Goal: Navigation & Orientation: Find specific page/section

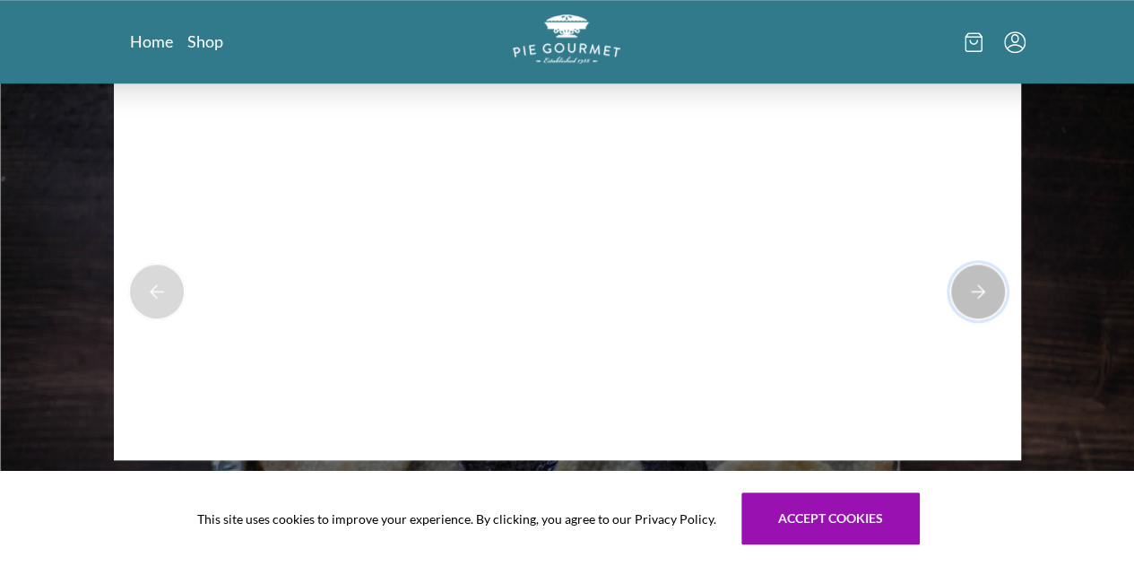
scroll to position [749, 0]
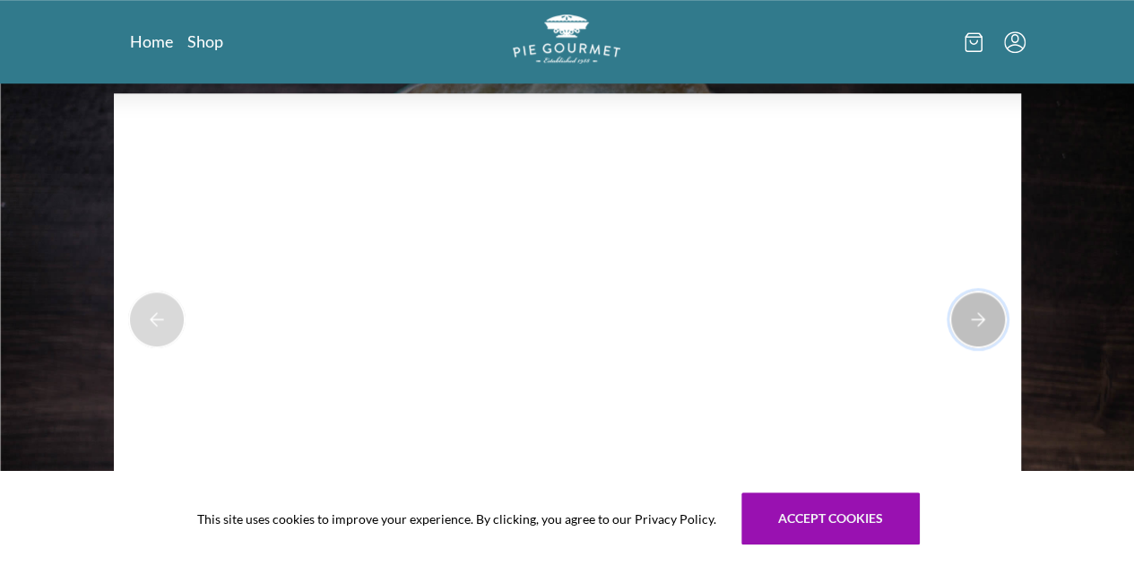
click at [949, 316] on button "Next Product Image" at bounding box center [977, 318] width 57 height 57
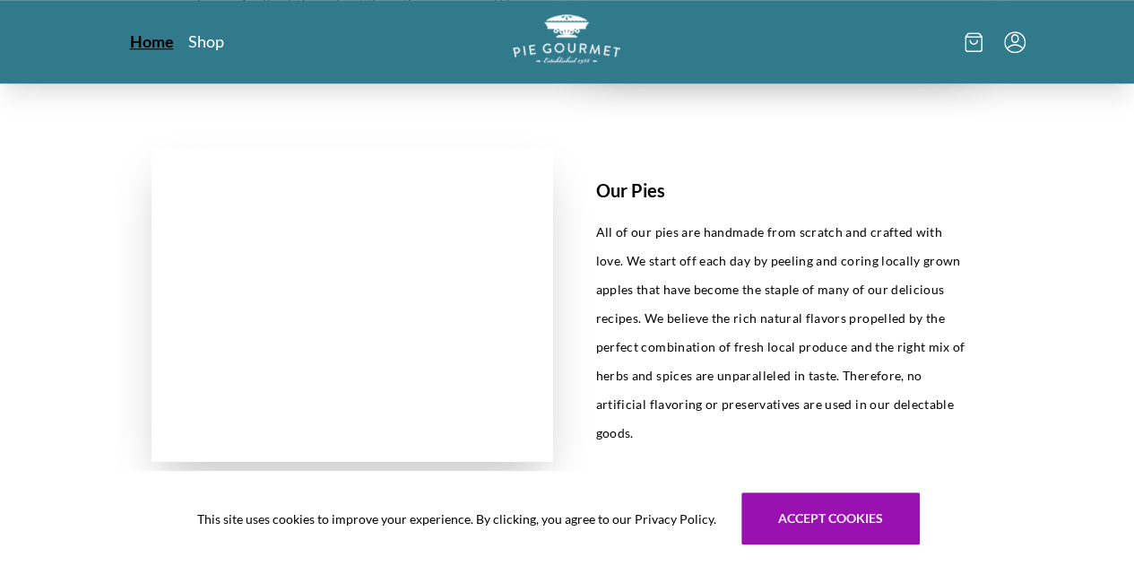
scroll to position [1514, 0]
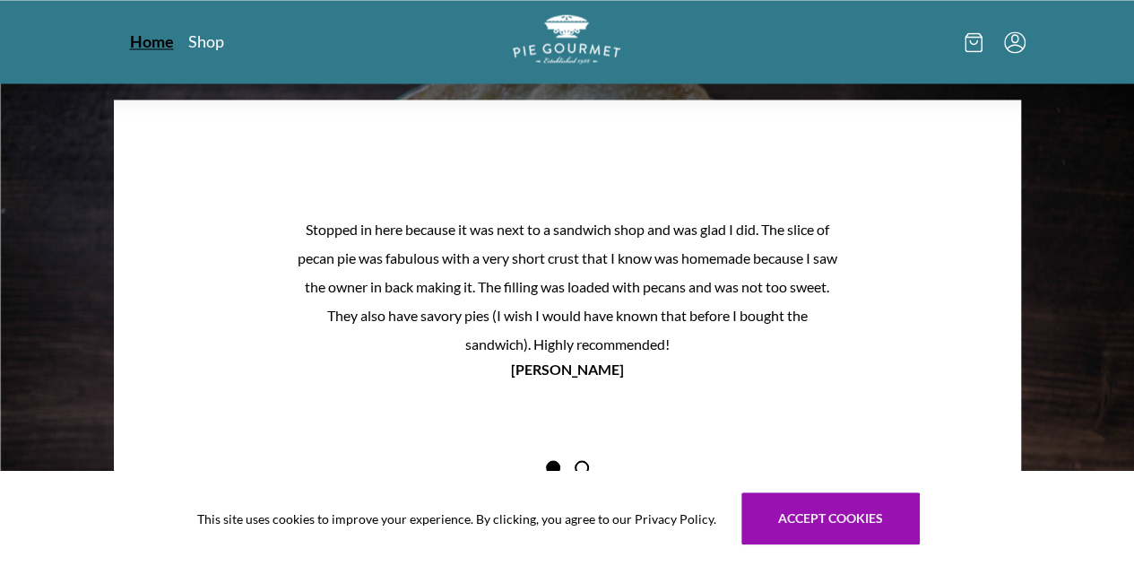
click at [130, 39] on link "Home" at bounding box center [152, 41] width 44 height 22
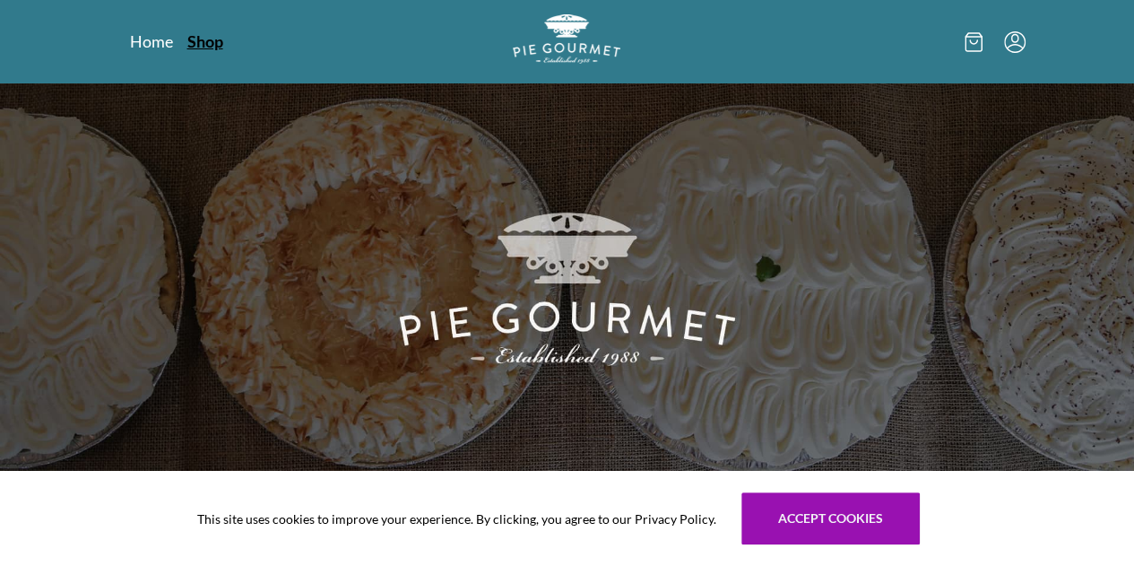
click at [187, 44] on link "Shop" at bounding box center [205, 41] width 36 height 22
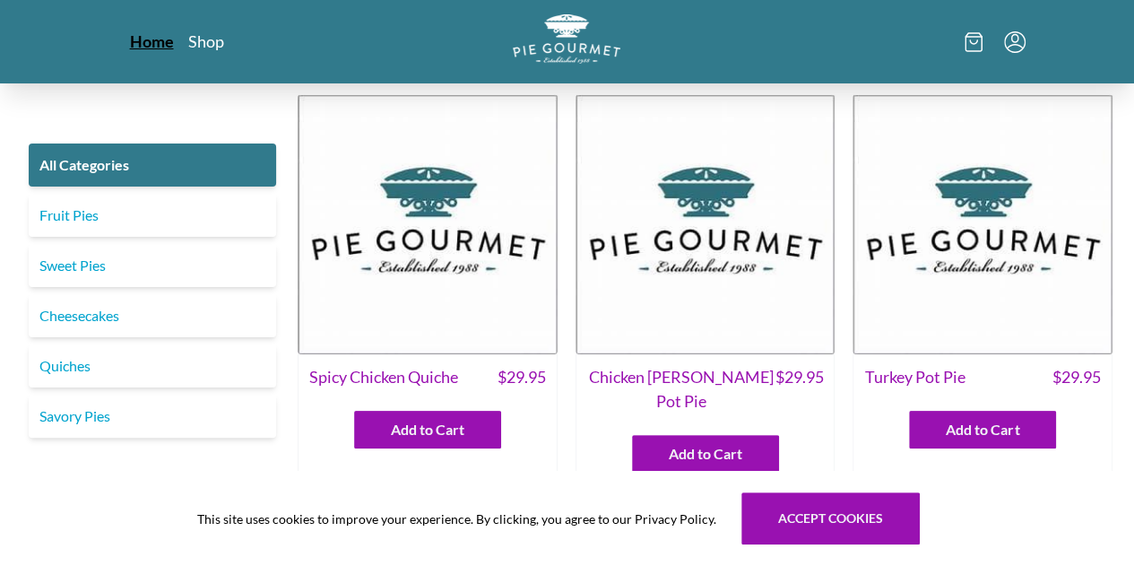
click at [130, 46] on link "Home" at bounding box center [152, 41] width 44 height 22
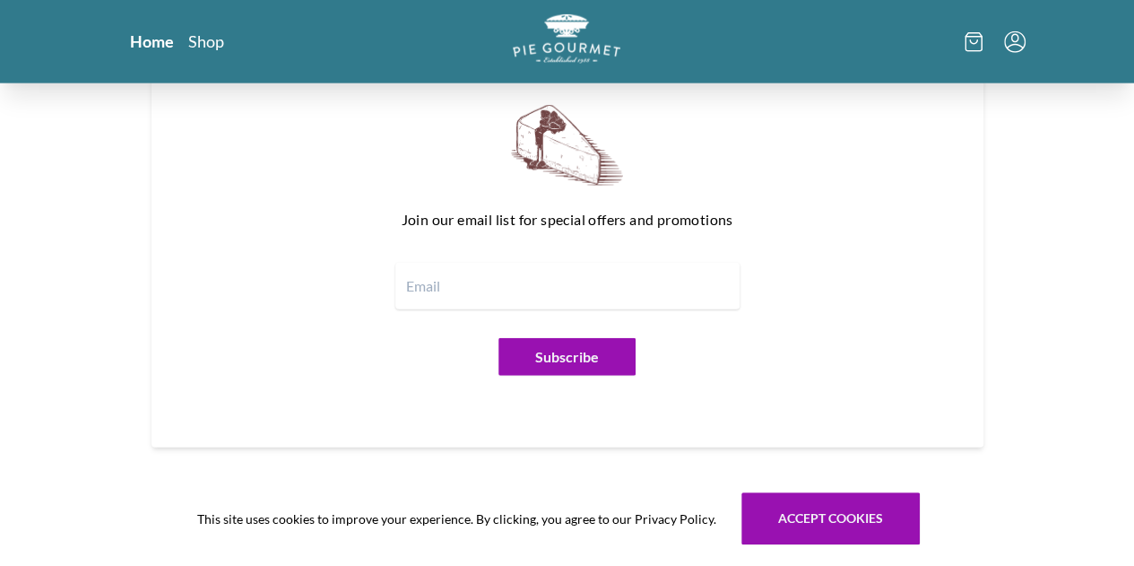
scroll to position [2231, 0]
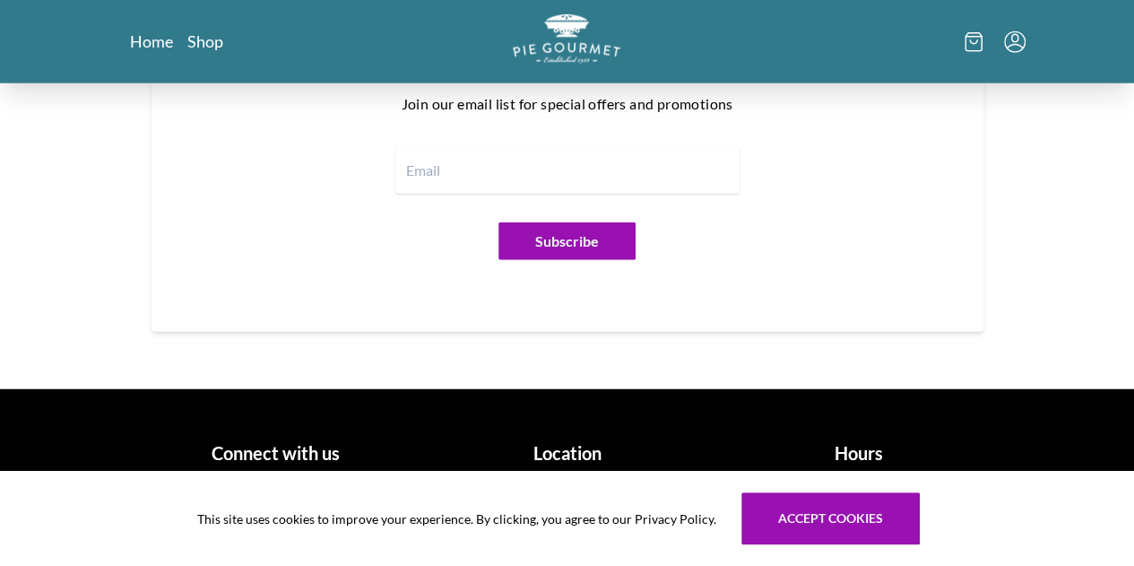
click at [576, 452] on h1 "Location" at bounding box center [567, 452] width 277 height 27
drag, startPoint x: 530, startPoint y: 446, endPoint x: 653, endPoint y: 454, distance: 123.1
click at [533, 444] on h1 "Location" at bounding box center [567, 452] width 277 height 27
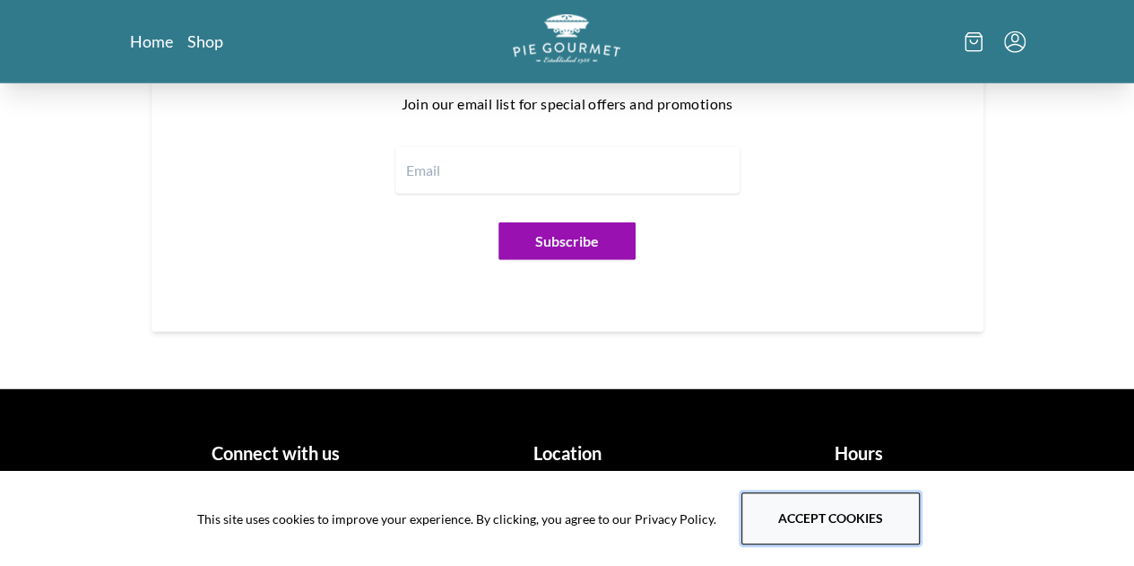
click at [881, 526] on button "Accept cookies" at bounding box center [830, 518] width 178 height 52
